Goal: Find contact information: Find contact information

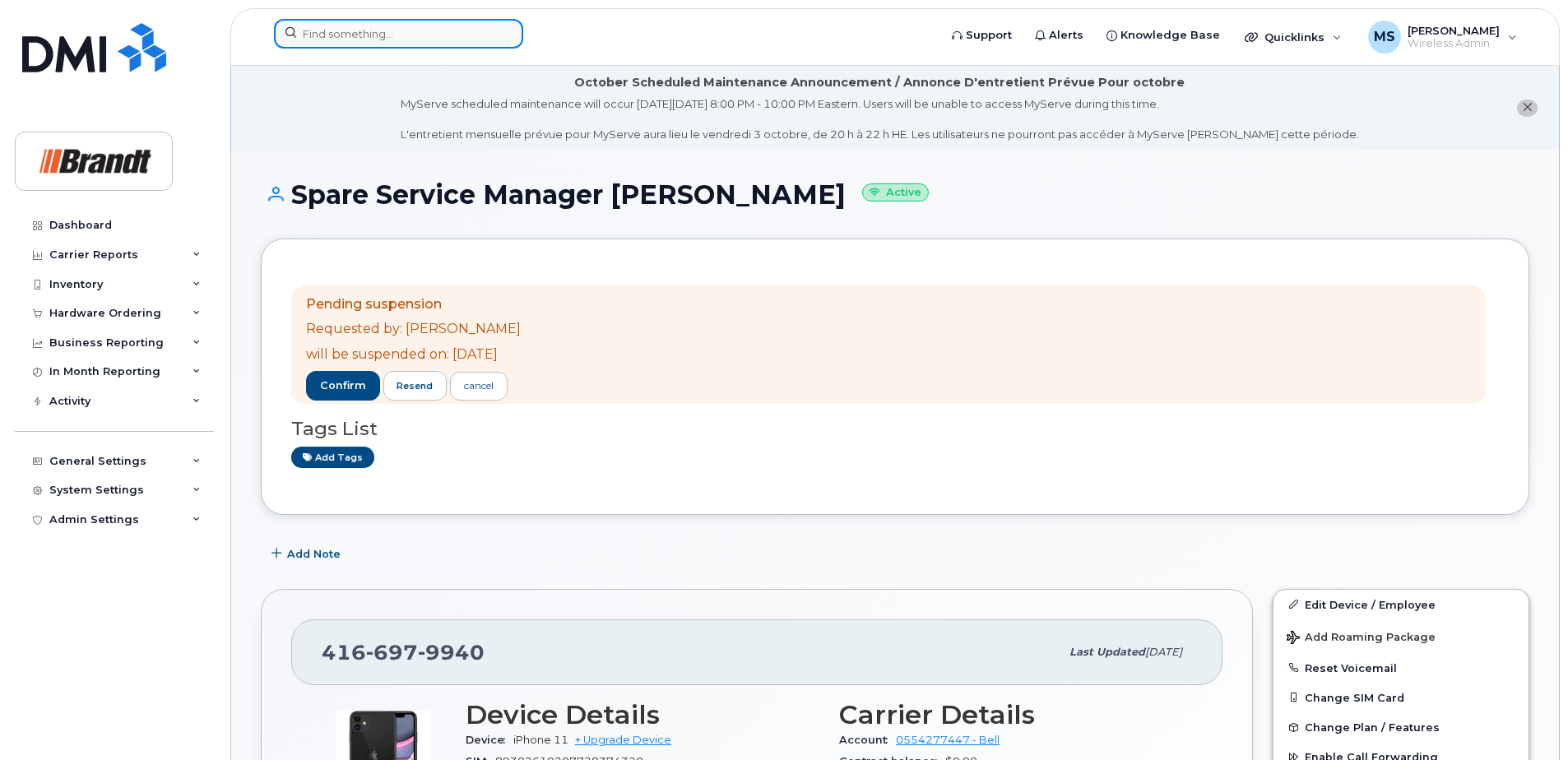
click at [396, 37] on input at bounding box center [399, 34] width 249 height 30
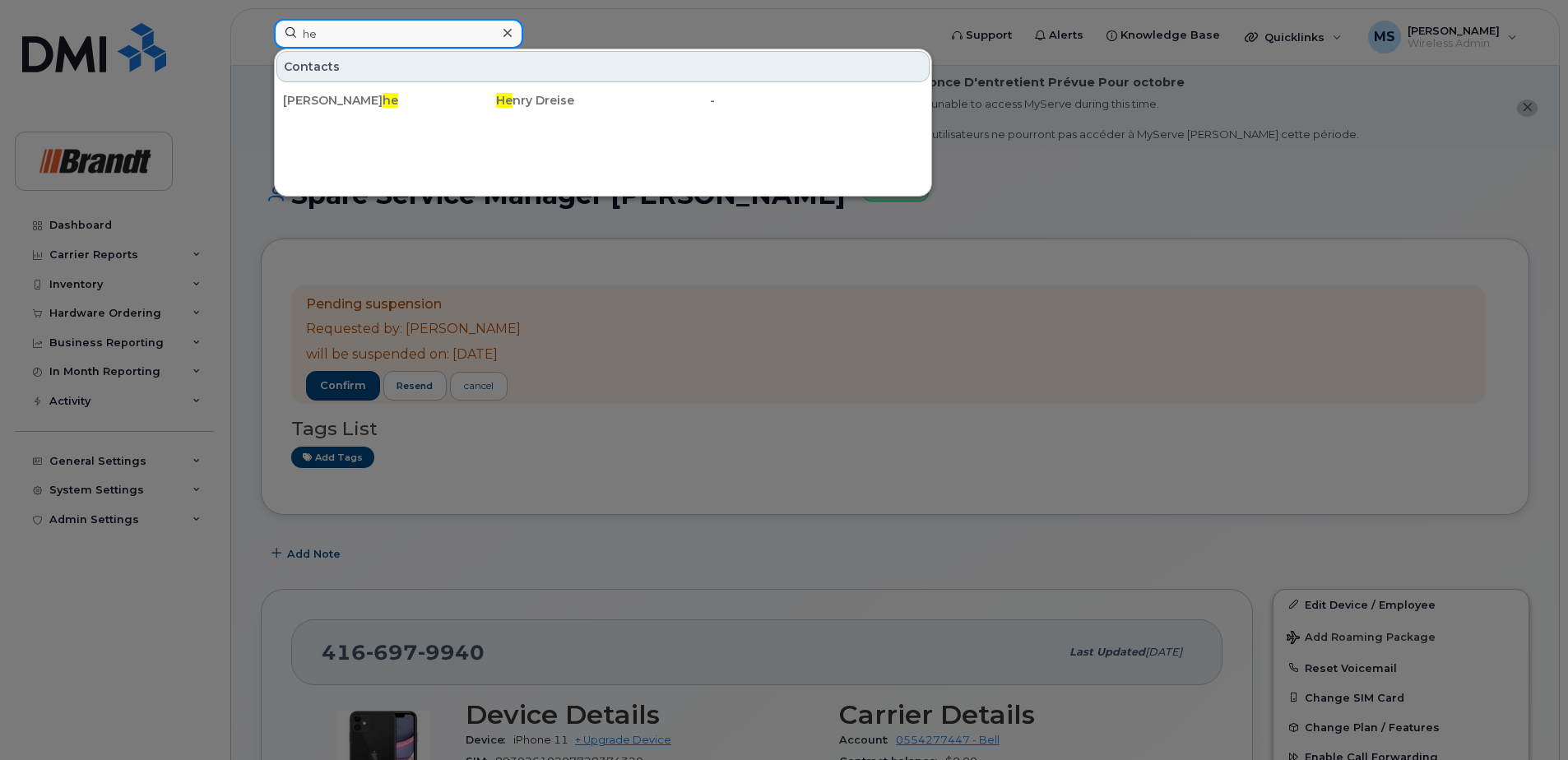
type input "h"
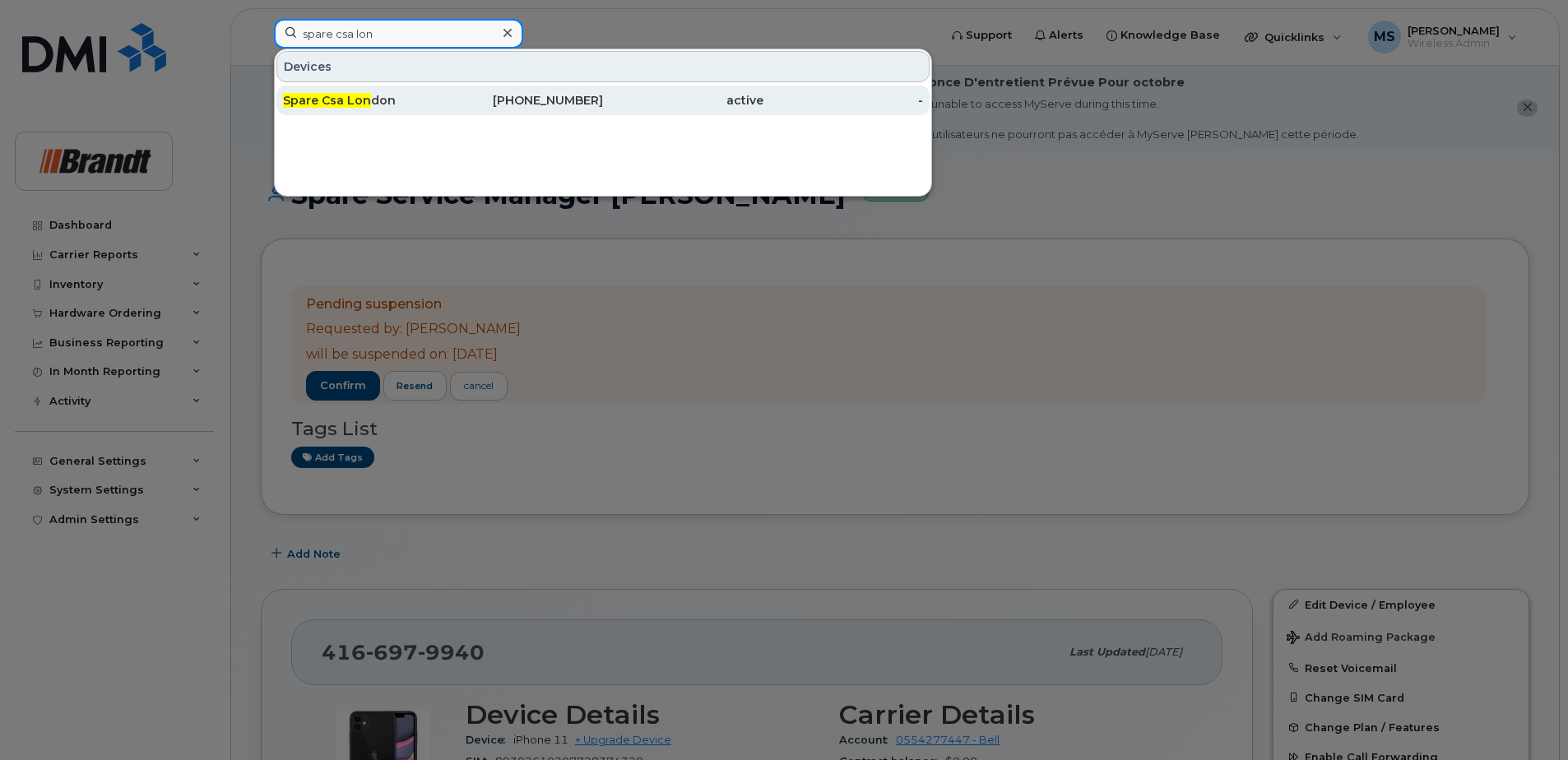
type input "spare csa lon"
click at [594, 112] on div "519-476-3719" at bounding box center [523, 100] width 160 height 30
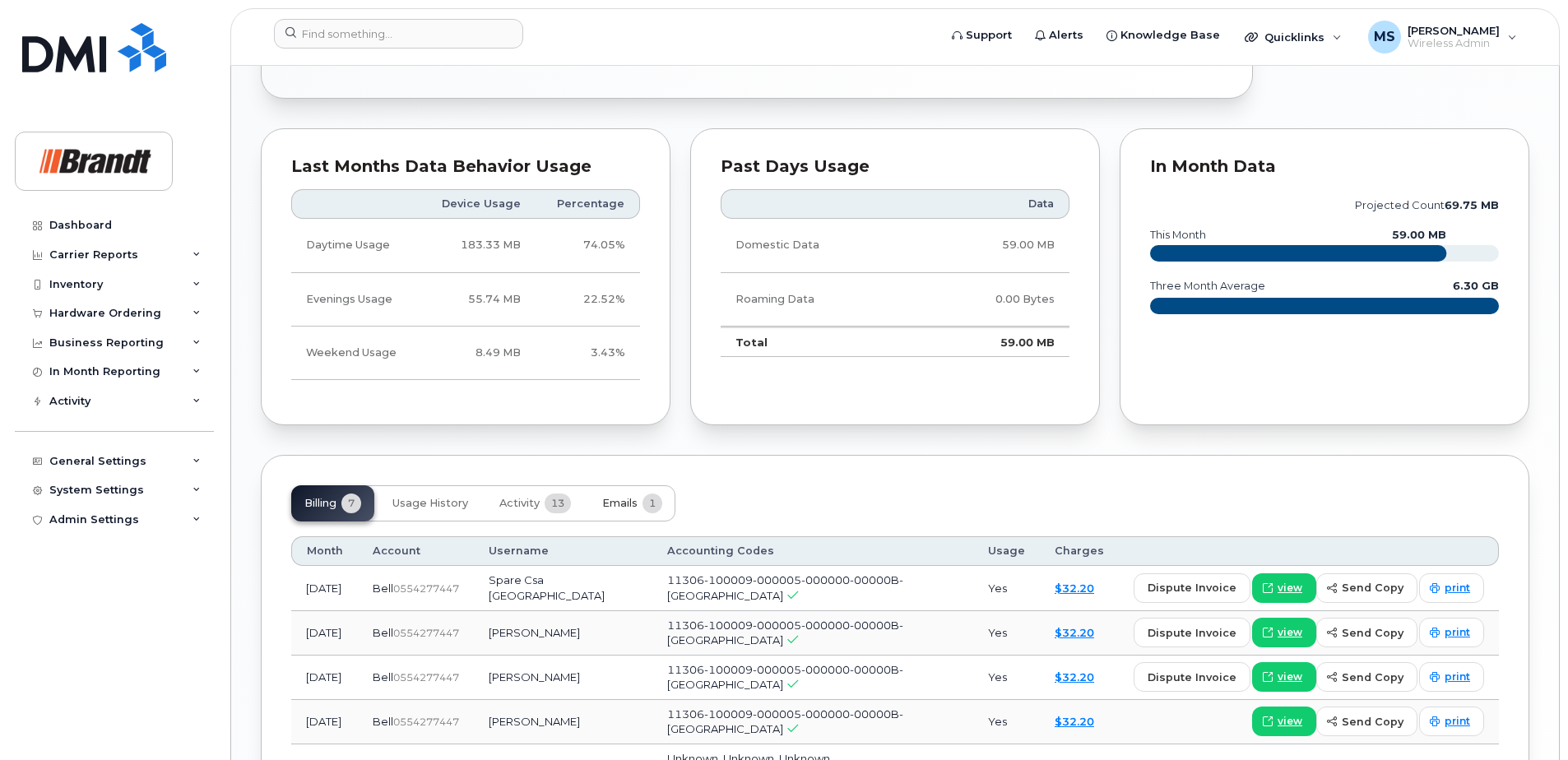
scroll to position [1152, 0]
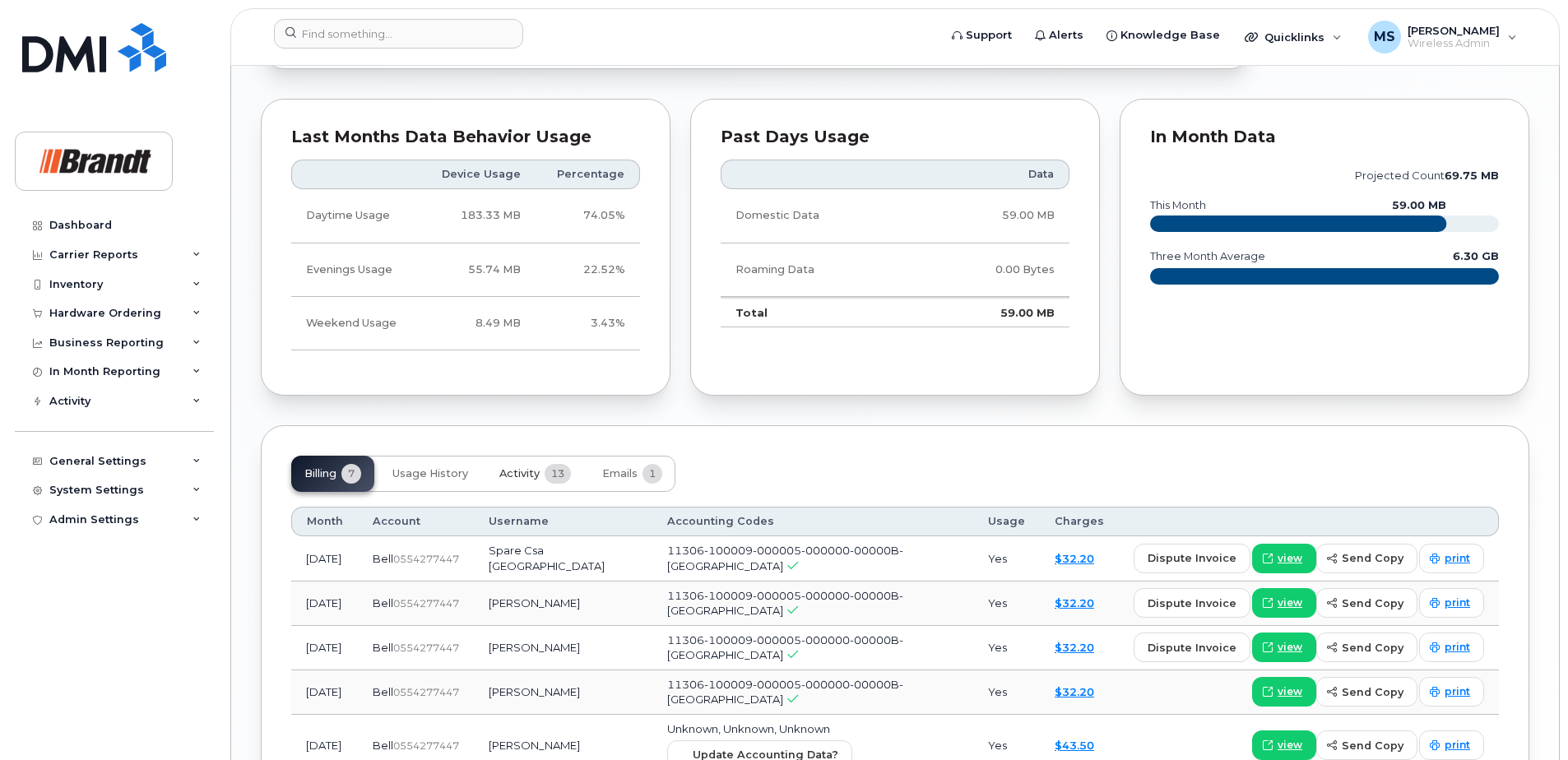
click at [523, 476] on span "Activity" at bounding box center [520, 474] width 40 height 13
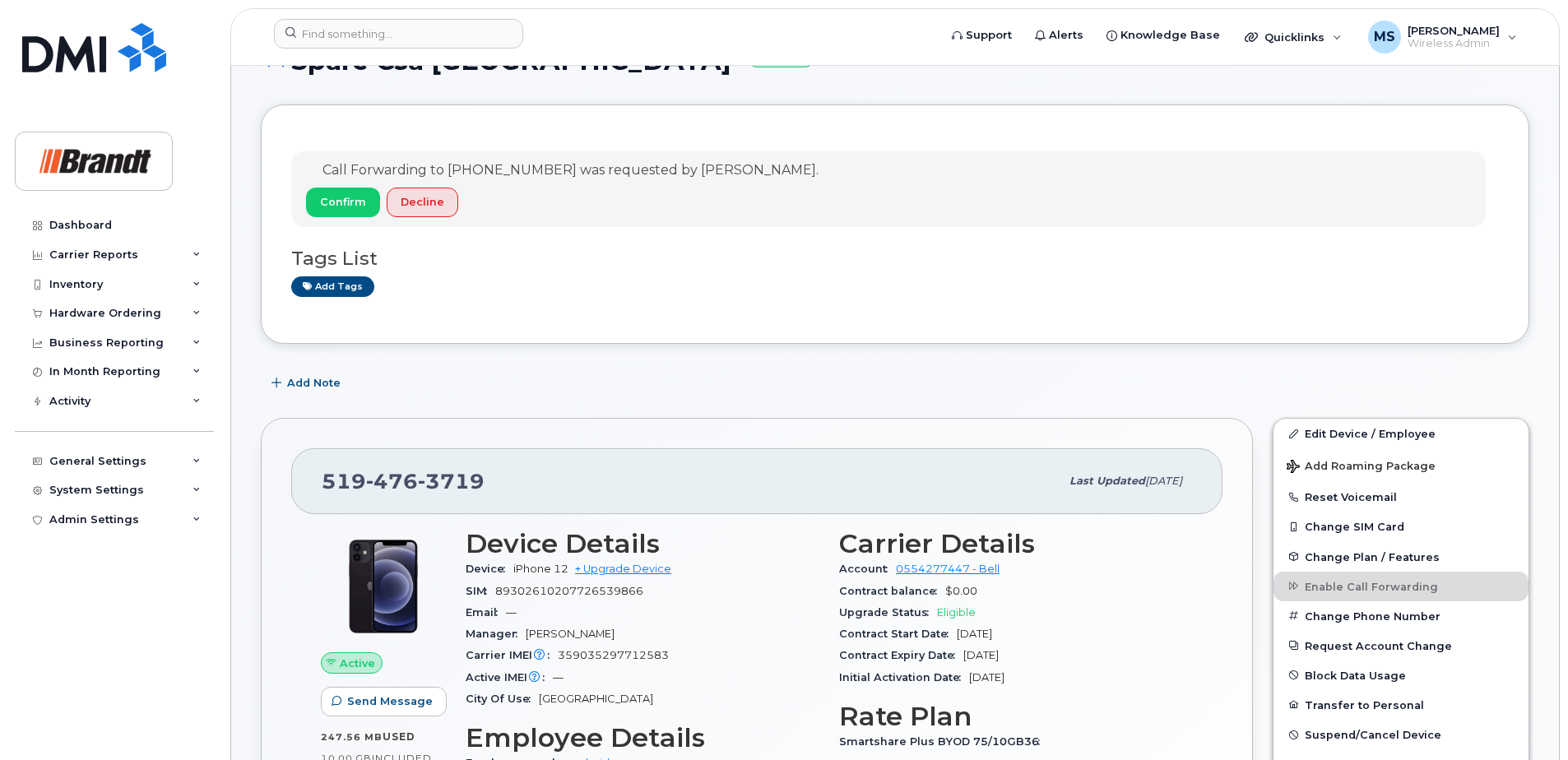
scroll to position [0, 0]
